Goal: Information Seeking & Learning: Learn about a topic

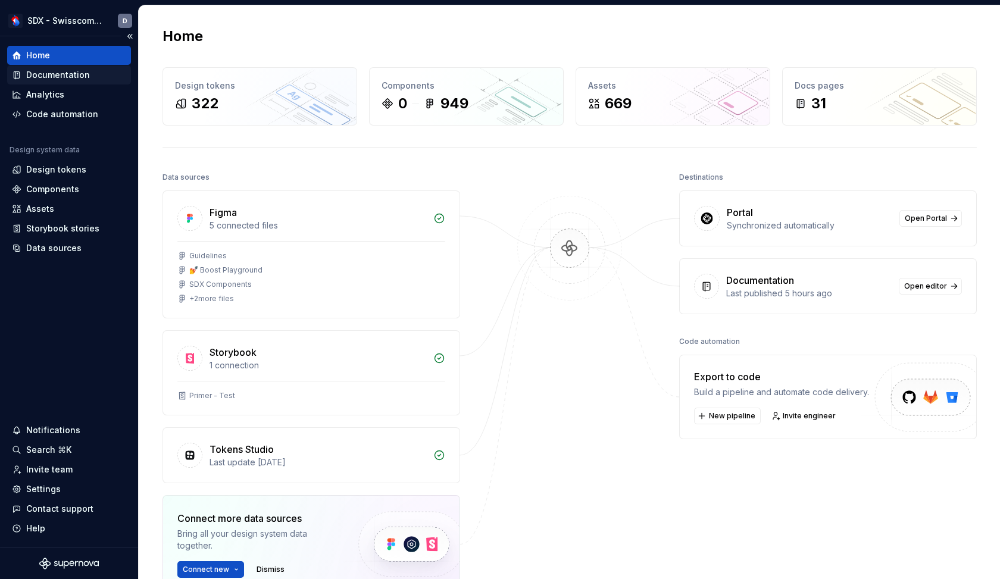
click at [79, 73] on div "Documentation" at bounding box center [58, 75] width 64 height 12
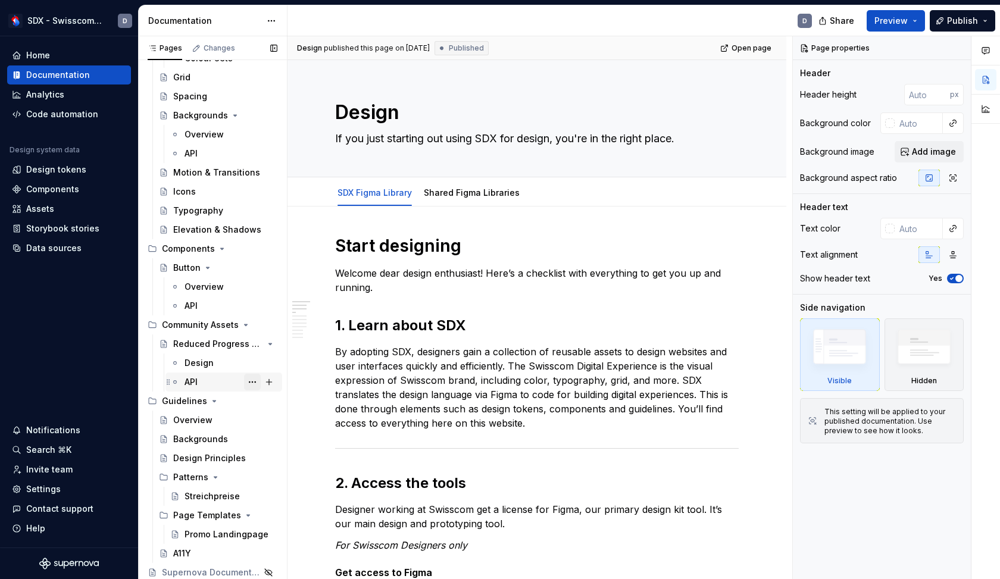
scroll to position [361, 0]
click at [198, 325] on div "Community Assets" at bounding box center [196, 325] width 68 height 12
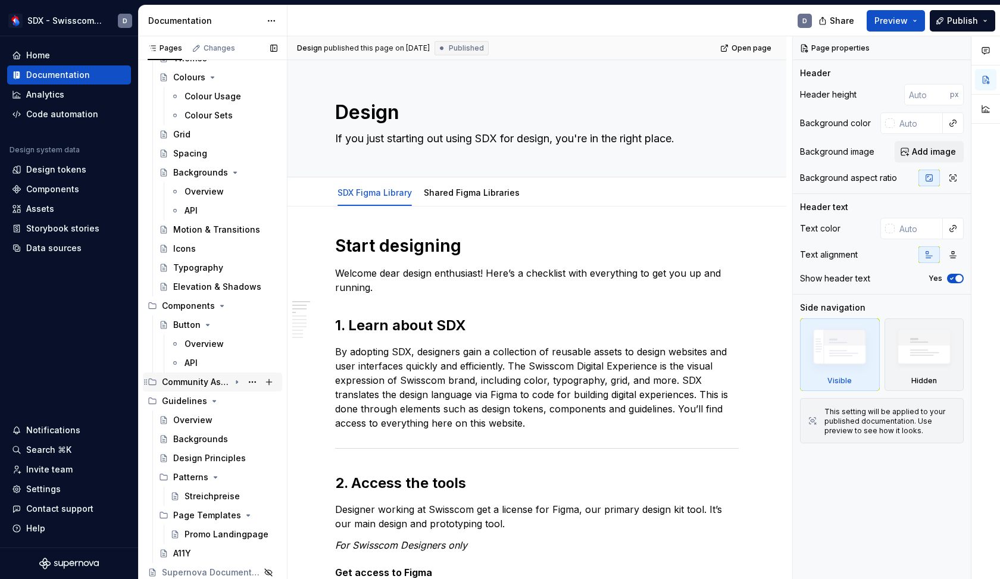
scroll to position [304, 0]
click at [173, 381] on div "Community Assets" at bounding box center [196, 382] width 68 height 12
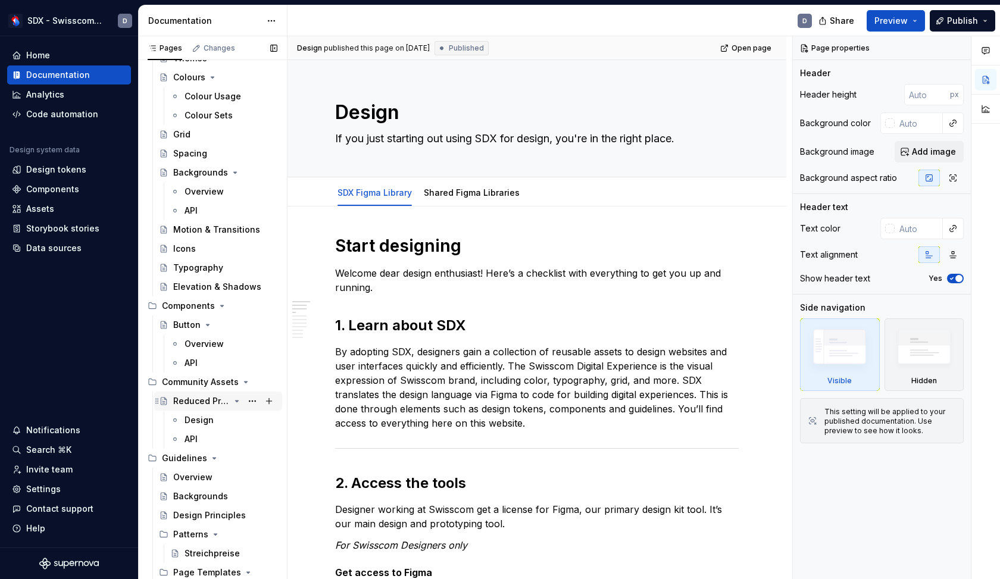
click at [186, 399] on div "Reduced Progress Stepper" at bounding box center [201, 401] width 57 height 12
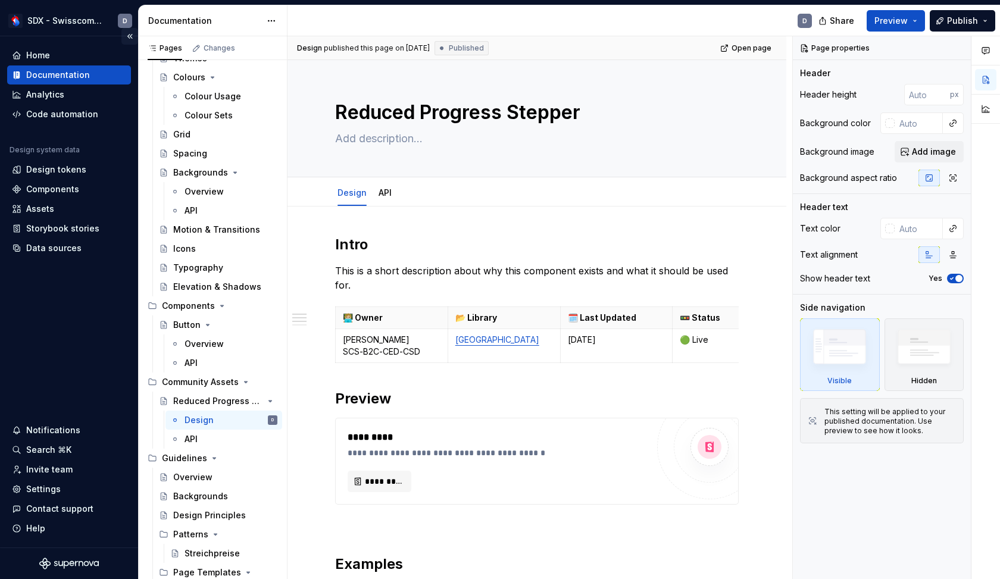
click at [132, 39] on button "Collapse sidebar" at bounding box center [129, 36] width 17 height 17
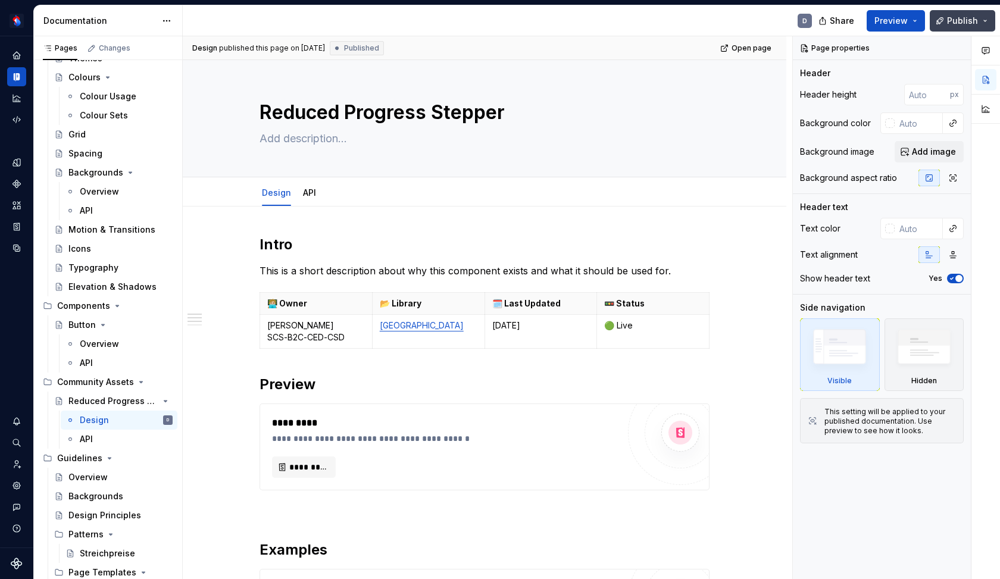
click at [961, 20] on span "Publish" at bounding box center [962, 21] width 31 height 12
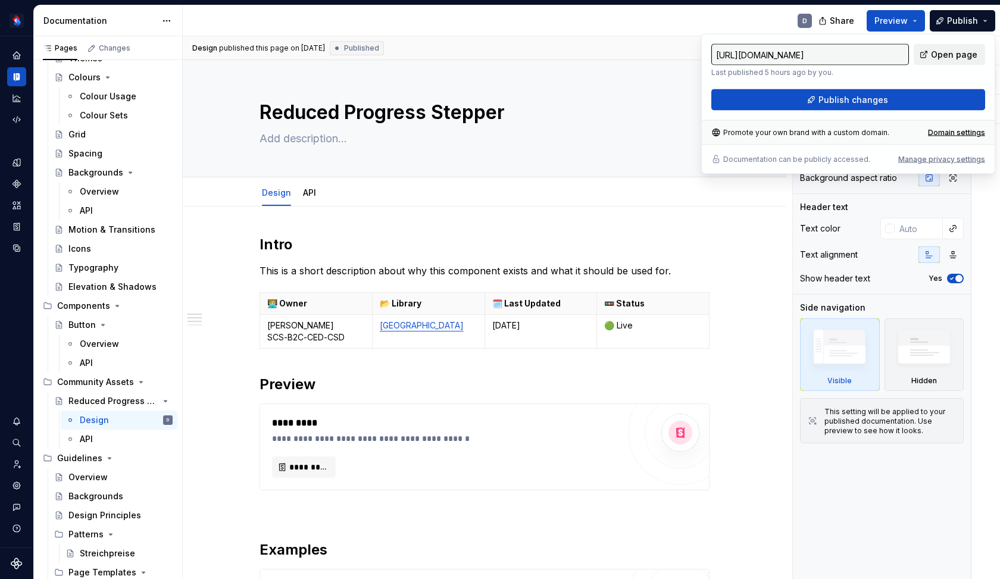
click at [944, 59] on span "Open page" at bounding box center [954, 55] width 46 height 12
type textarea "*"
